Goal: Information Seeking & Learning: Learn about a topic

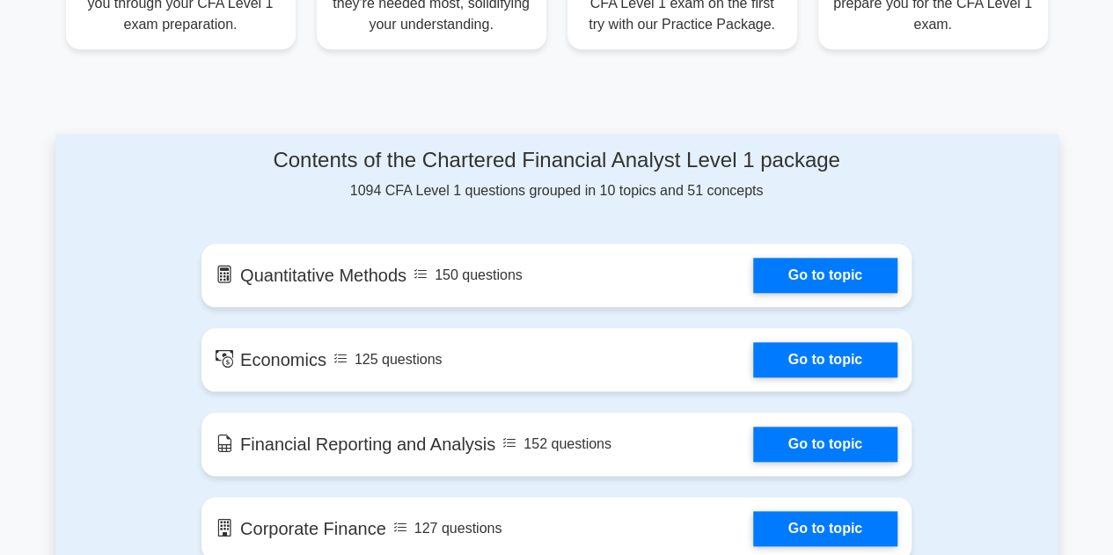
scroll to position [818, 0]
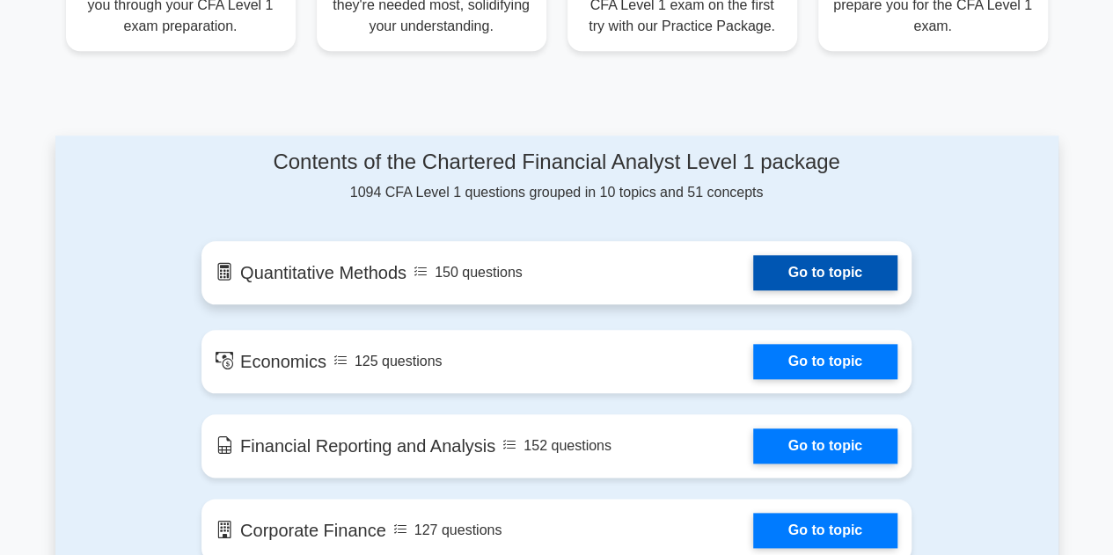
click at [806, 286] on link "Go to topic" at bounding box center [825, 272] width 144 height 35
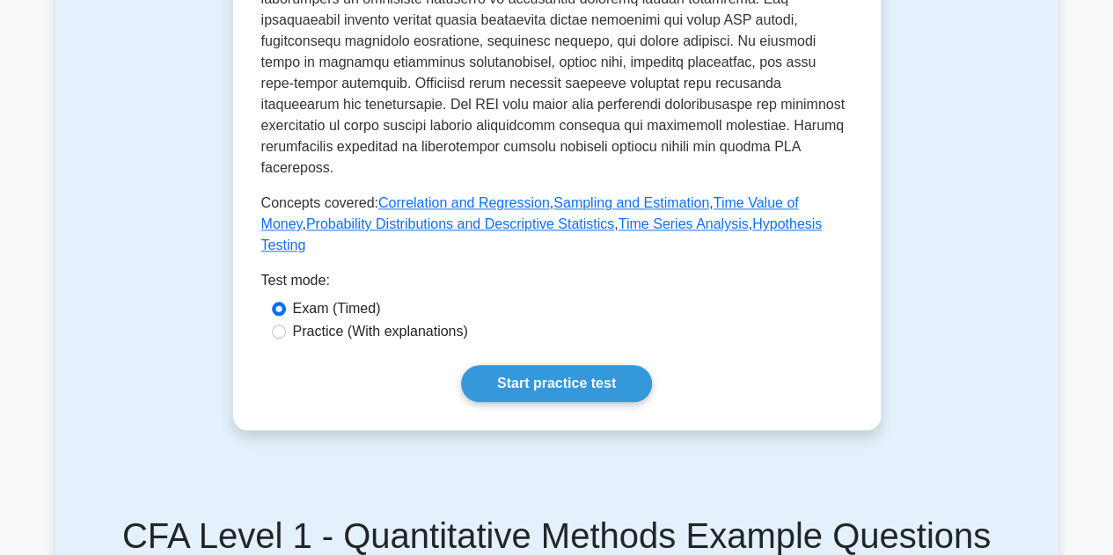
scroll to position [794, 0]
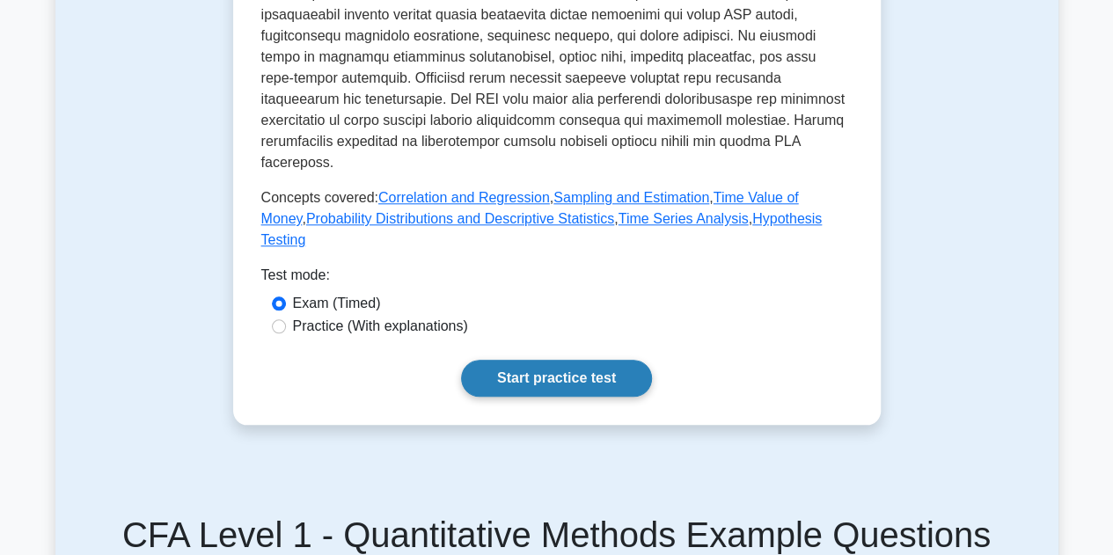
click at [622, 390] on link "Start practice test" at bounding box center [556, 378] width 191 height 37
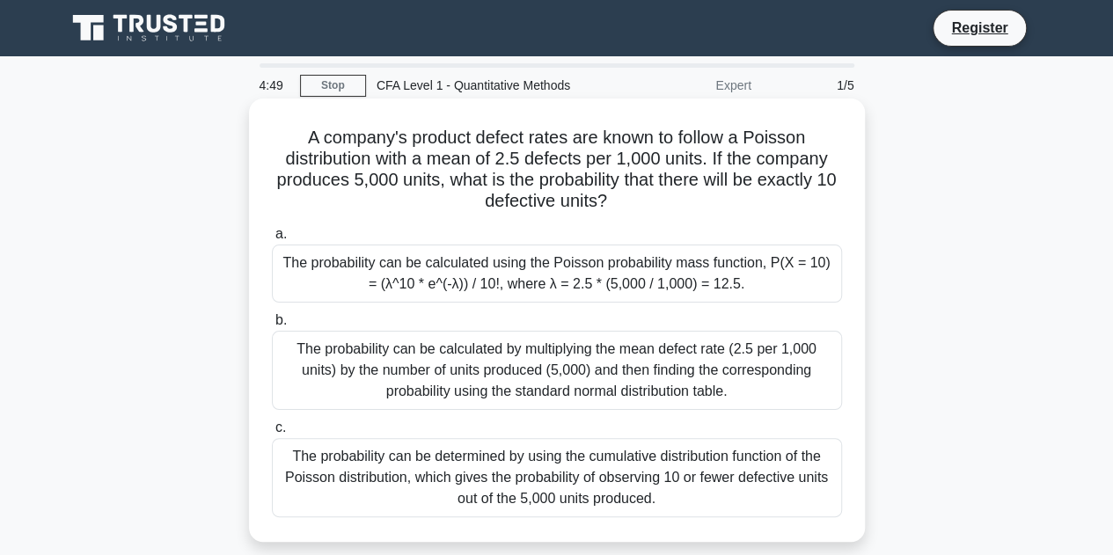
click at [748, 358] on div "The probability can be calculated by multiplying the mean defect rate (2.5 per …" at bounding box center [557, 370] width 570 height 79
click at [272, 327] on input "b. The probability can be calculated by multiplying the mean defect rate (2.5 p…" at bounding box center [272, 320] width 0 height 11
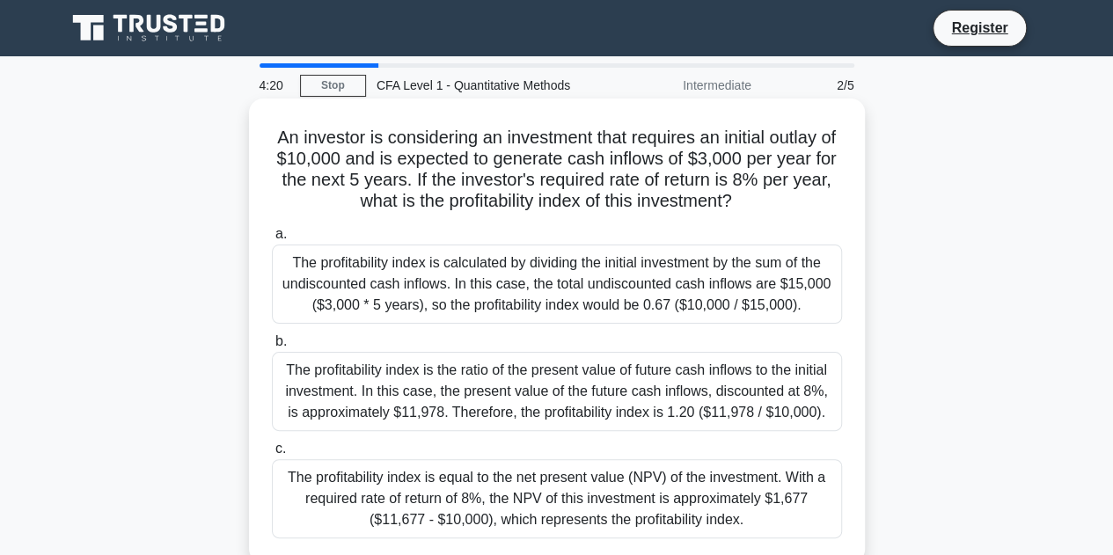
click at [667, 499] on div "The profitability index is equal to the net present value (NPV) of the investme…" at bounding box center [557, 498] width 570 height 79
click at [272, 455] on input "c. The profitability index is equal to the net present value (NPV) of the inves…" at bounding box center [272, 449] width 0 height 11
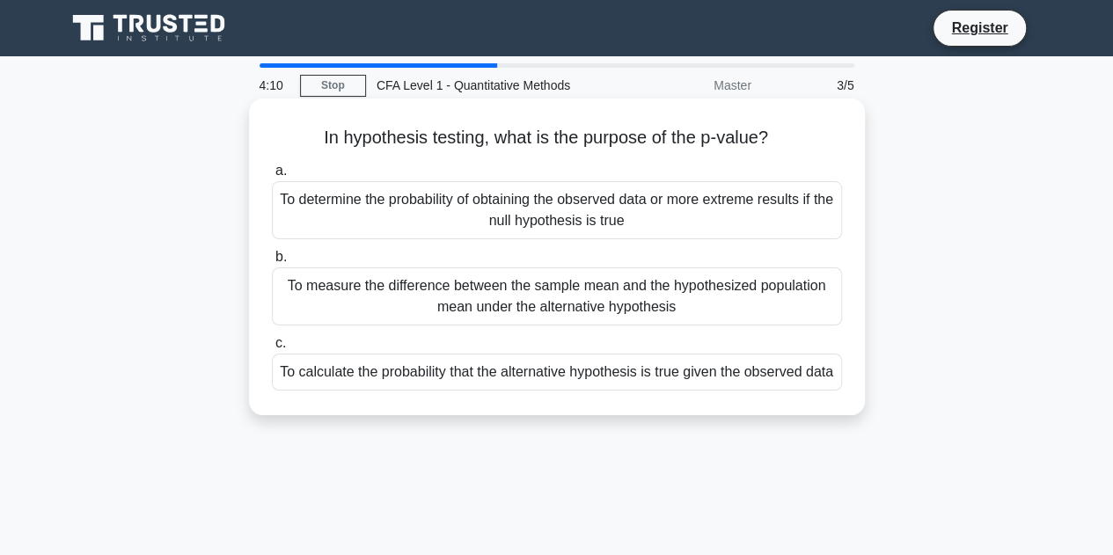
click at [690, 208] on div "To determine the probability of obtaining the observed data or more extreme res…" at bounding box center [557, 210] width 570 height 58
click at [272, 177] on input "a. To determine the probability of obtaining the observed data or more extreme …" at bounding box center [272, 170] width 0 height 11
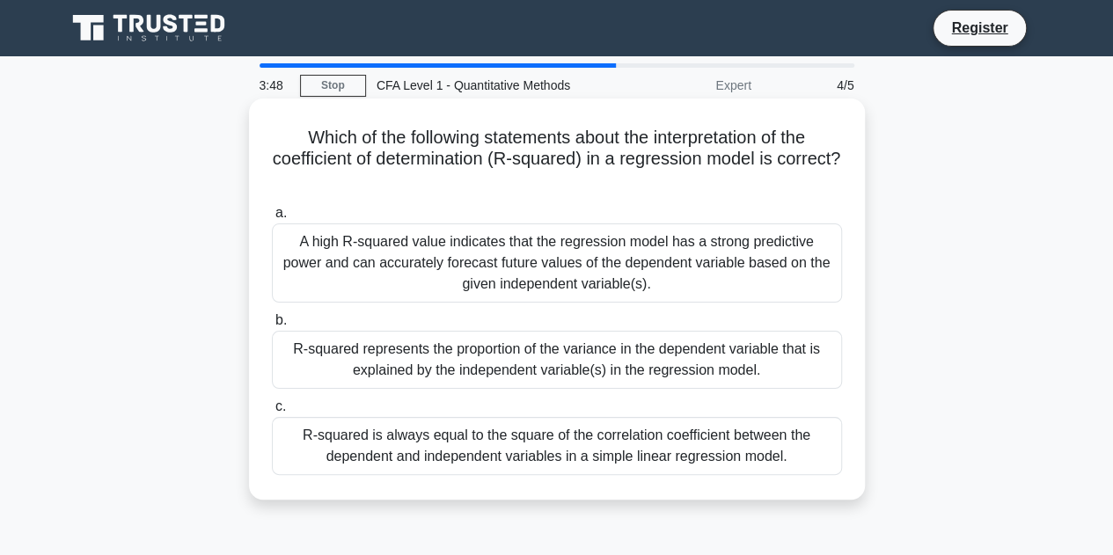
click at [730, 365] on div "R-squared represents the proportion of the variance in the dependent variable t…" at bounding box center [557, 360] width 570 height 58
click at [272, 327] on input "b. R-squared represents the proportion of the variance in the dependent variabl…" at bounding box center [272, 320] width 0 height 11
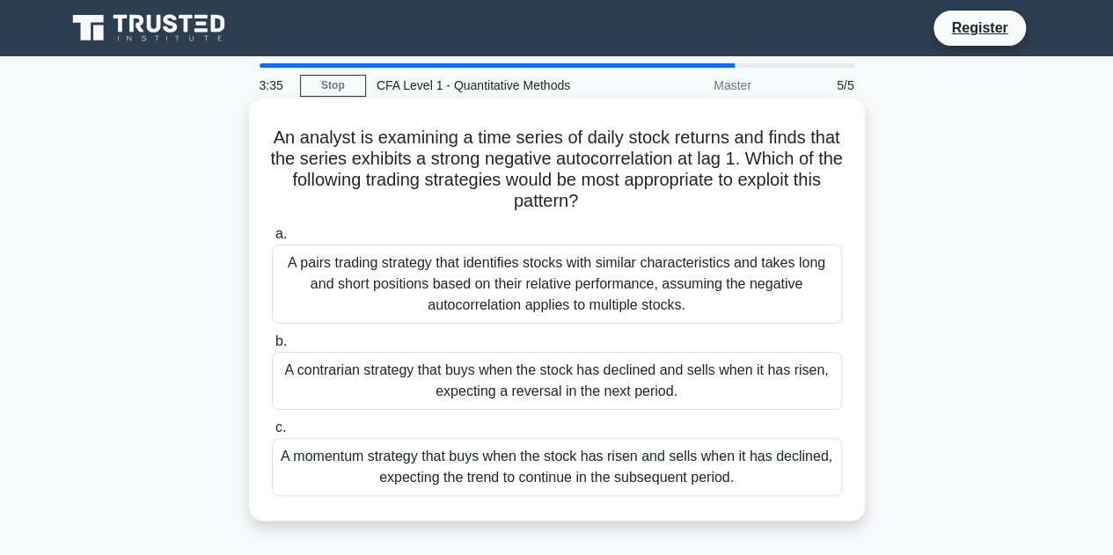
click at [779, 277] on div "A pairs trading strategy that identifies stocks with similar characteristics an…" at bounding box center [557, 284] width 570 height 79
click at [272, 240] on input "a. A pairs trading strategy that identifies stocks with similar characteristics…" at bounding box center [272, 234] width 0 height 11
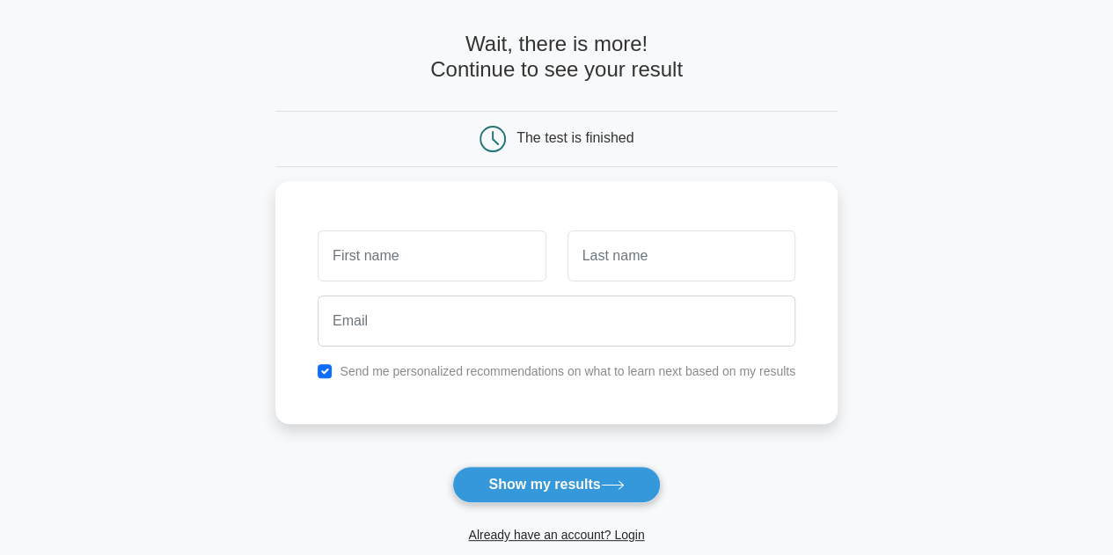
scroll to position [68, 0]
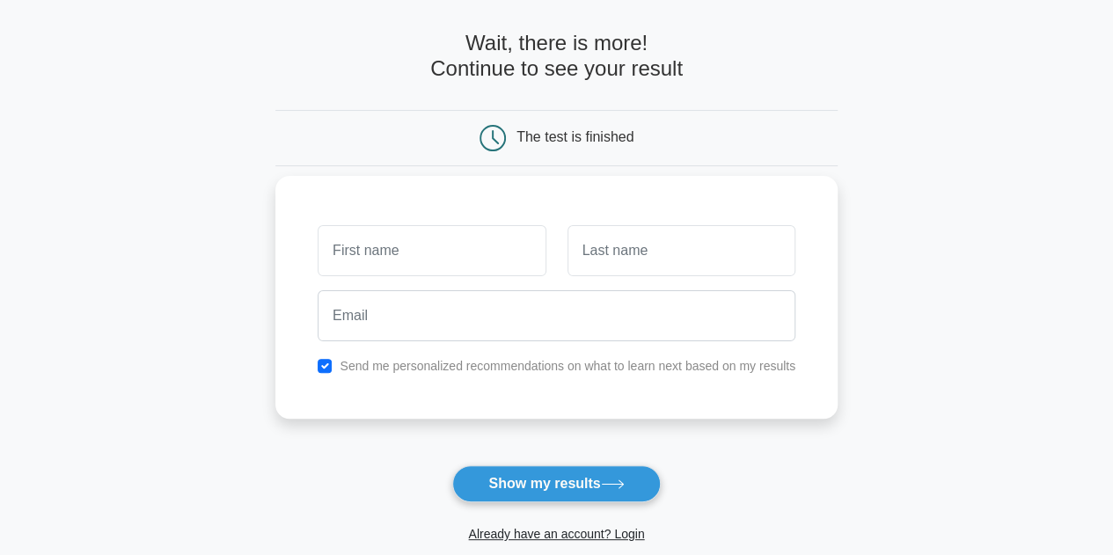
click at [466, 256] on input "text" at bounding box center [432, 250] width 228 height 51
type input "[PERSON_NAME]"
click at [657, 260] on input "text" at bounding box center [682, 250] width 228 height 51
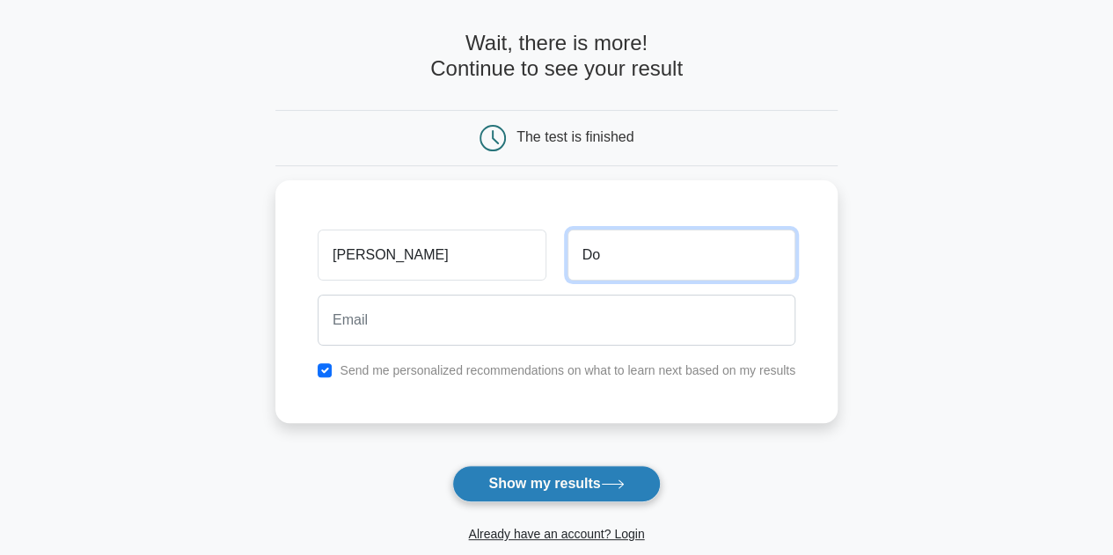
type input "Do"
click at [574, 480] on button "Show my results" at bounding box center [556, 484] width 208 height 37
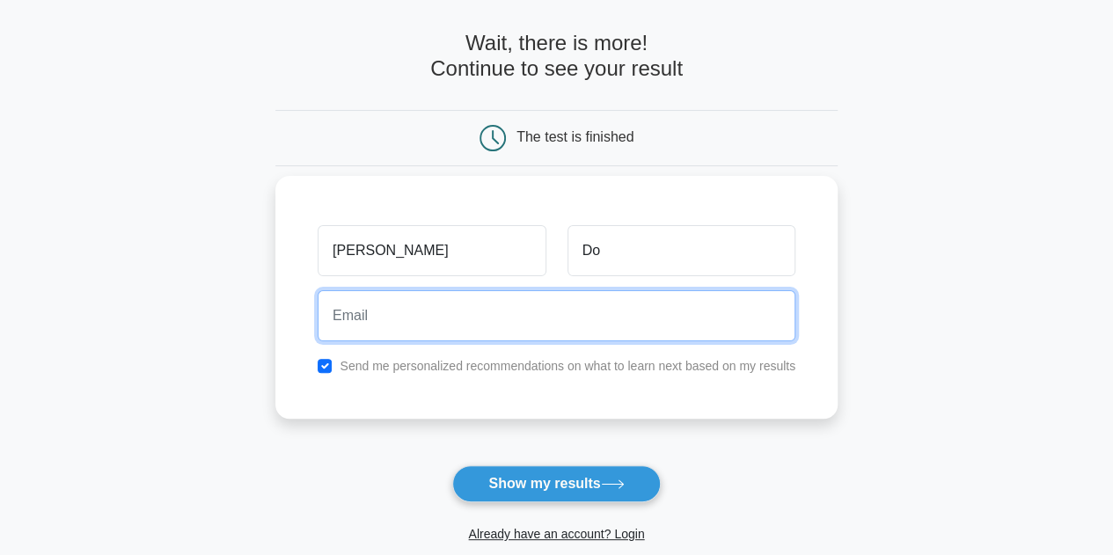
click at [465, 329] on input "email" at bounding box center [557, 315] width 478 height 51
type input "donguyenhieutran8@gmail.com"
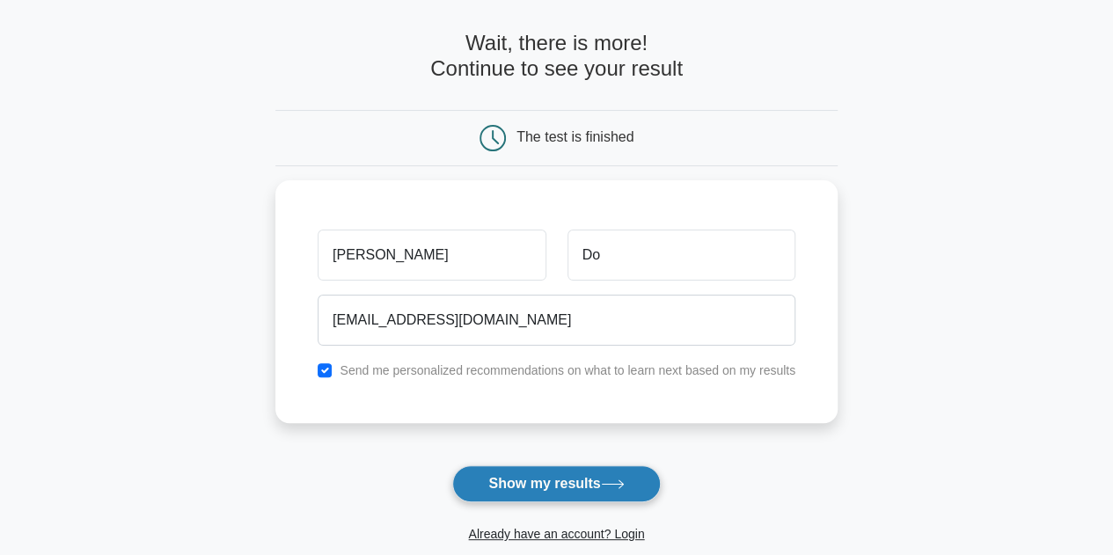
click at [560, 497] on button "Show my results" at bounding box center [556, 484] width 208 height 37
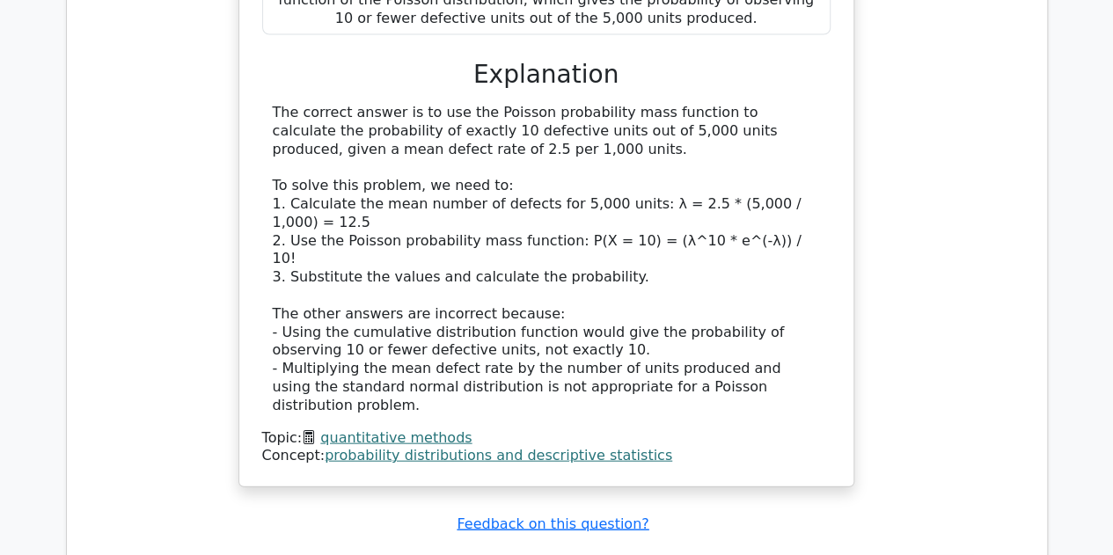
scroll to position [1779, 0]
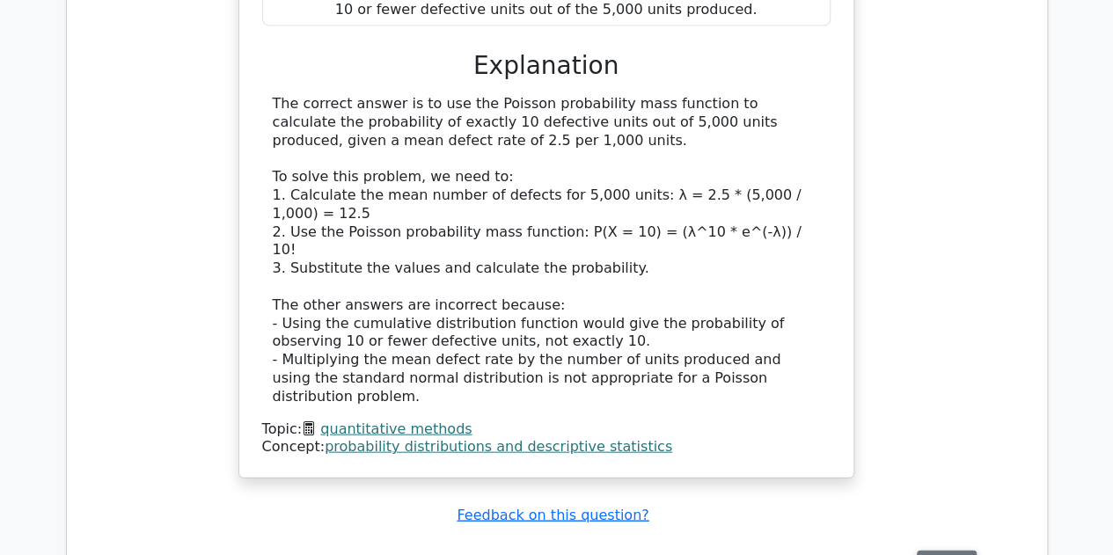
click at [937, 551] on button "Review" at bounding box center [947, 564] width 60 height 27
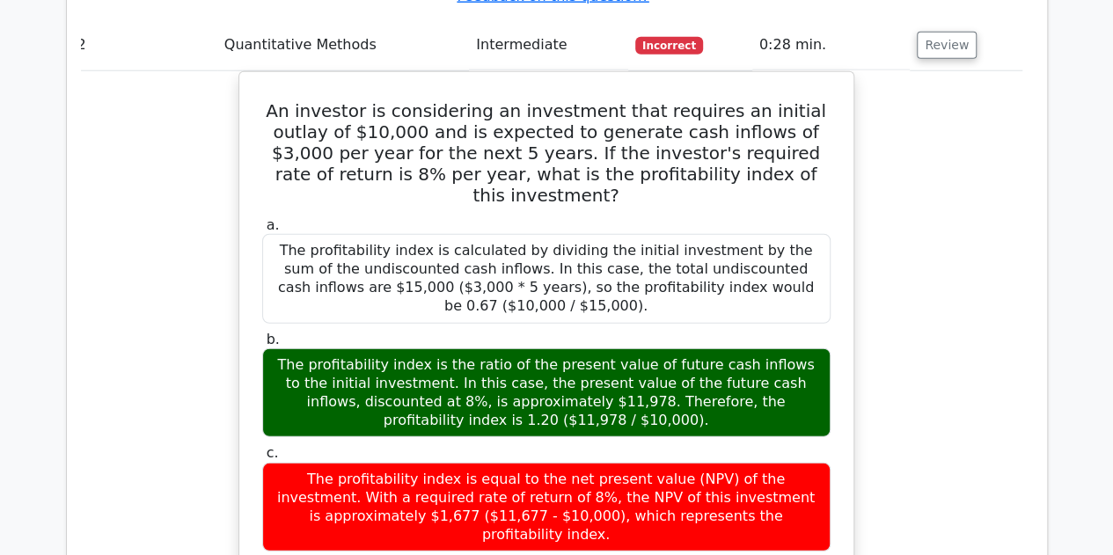
scroll to position [2786, 0]
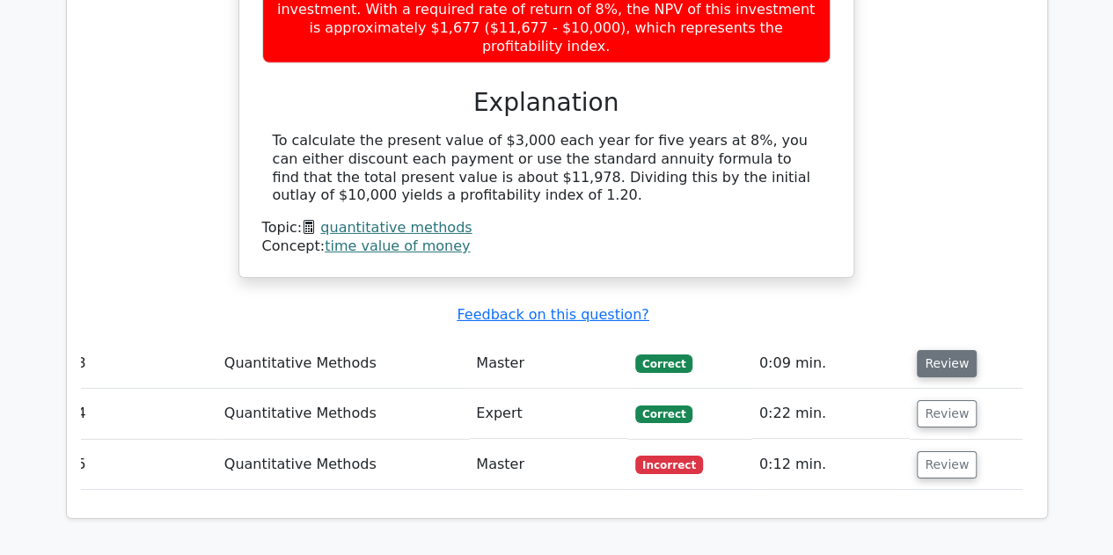
click at [938, 350] on button "Review" at bounding box center [947, 363] width 60 height 27
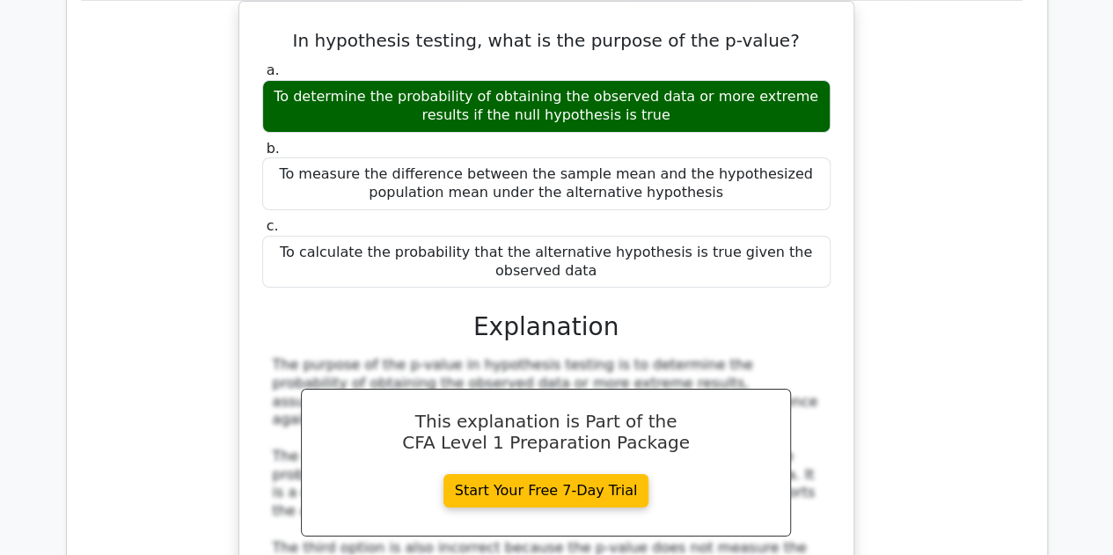
scroll to position [3260, 0]
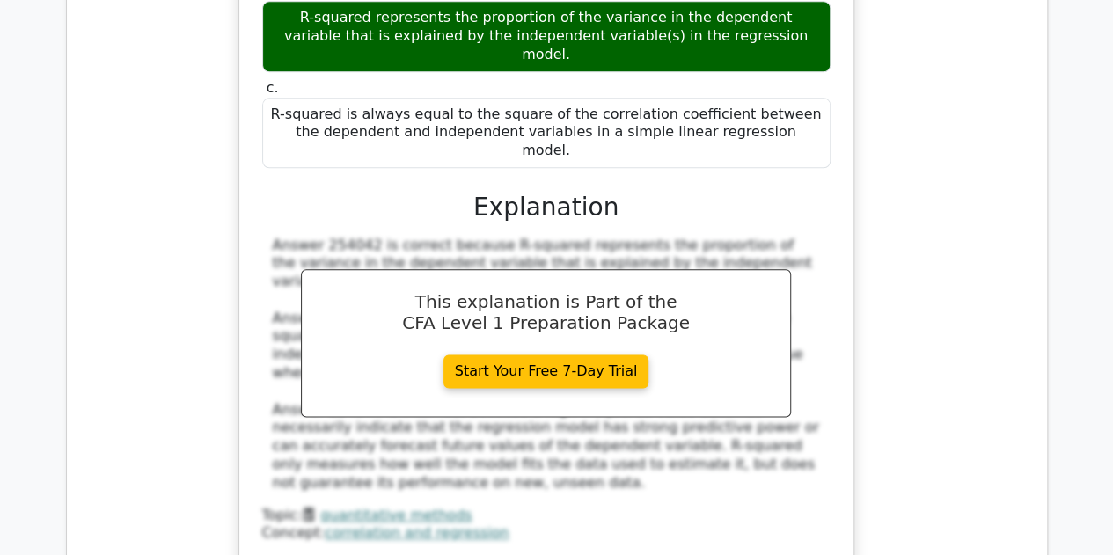
scroll to position [4350, 0]
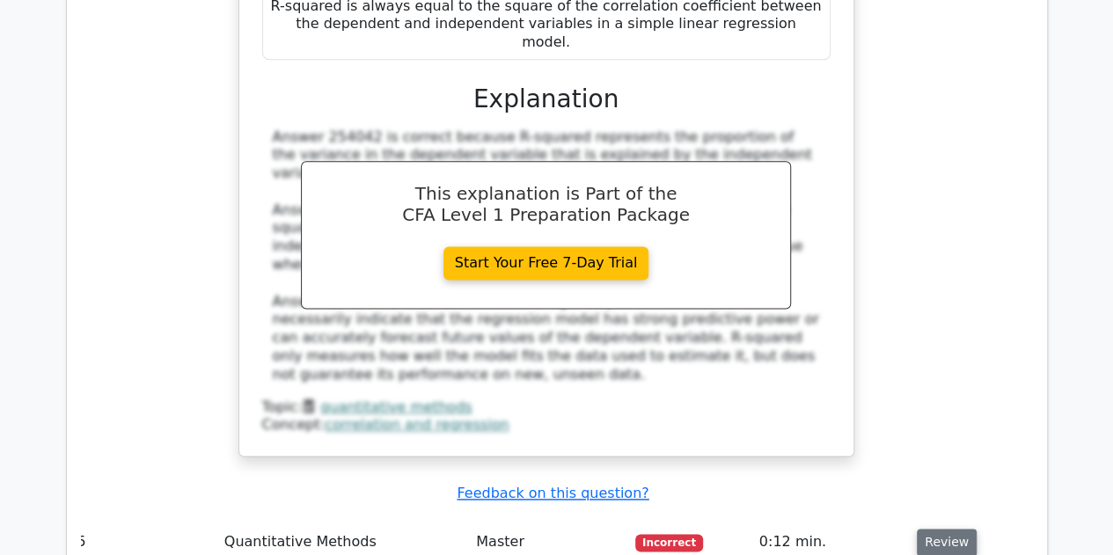
click at [937, 529] on button "Review" at bounding box center [947, 542] width 60 height 27
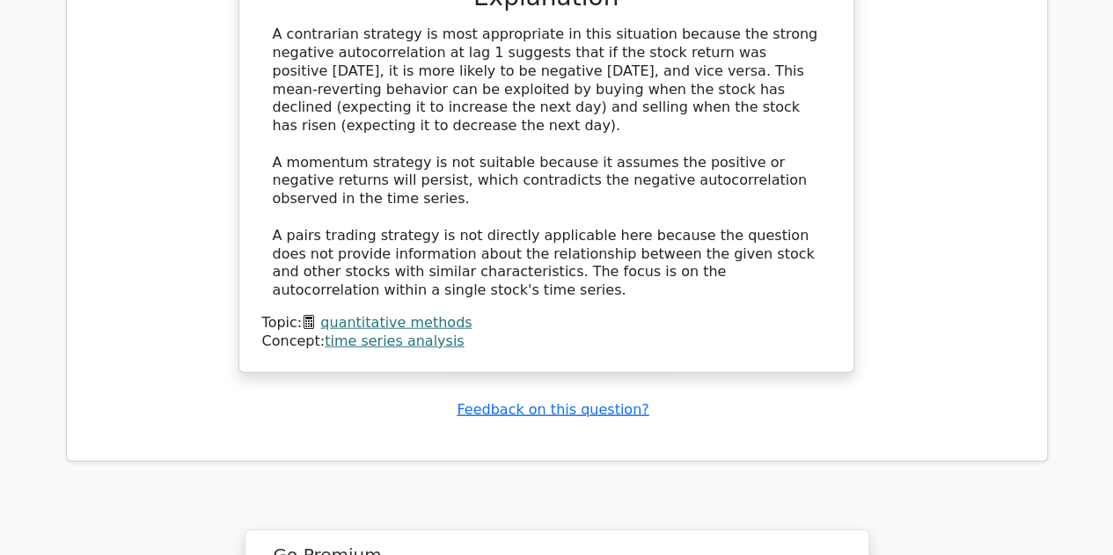
scroll to position [5683, 0]
